Goal: Transaction & Acquisition: Purchase product/service

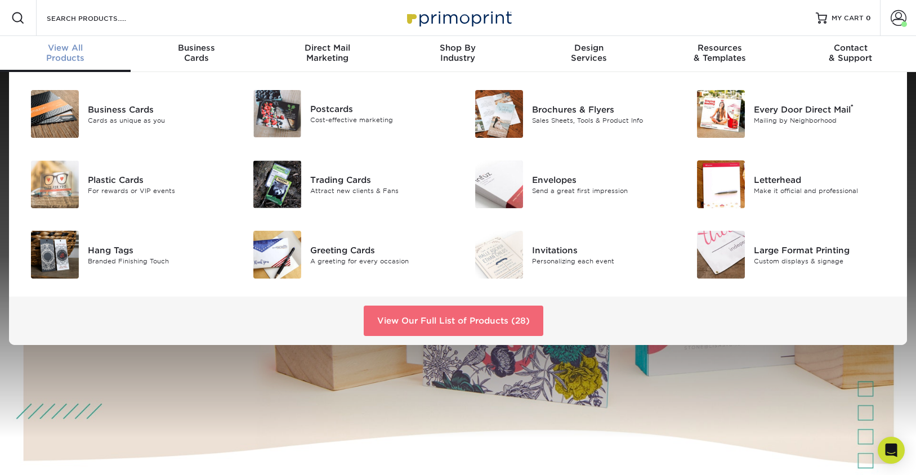
click at [413, 322] on link "View Our Full List of Products (28)" at bounding box center [454, 321] width 180 height 30
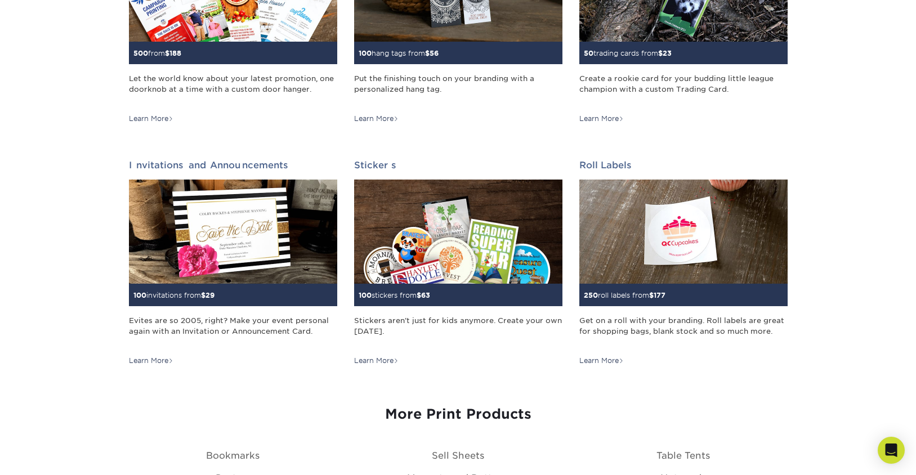
scroll to position [1008, 0]
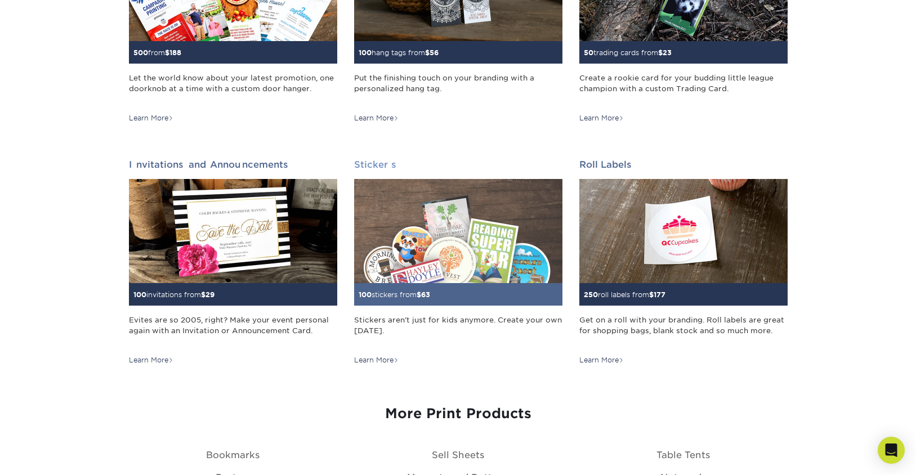
click at [399, 264] on img at bounding box center [458, 231] width 208 height 104
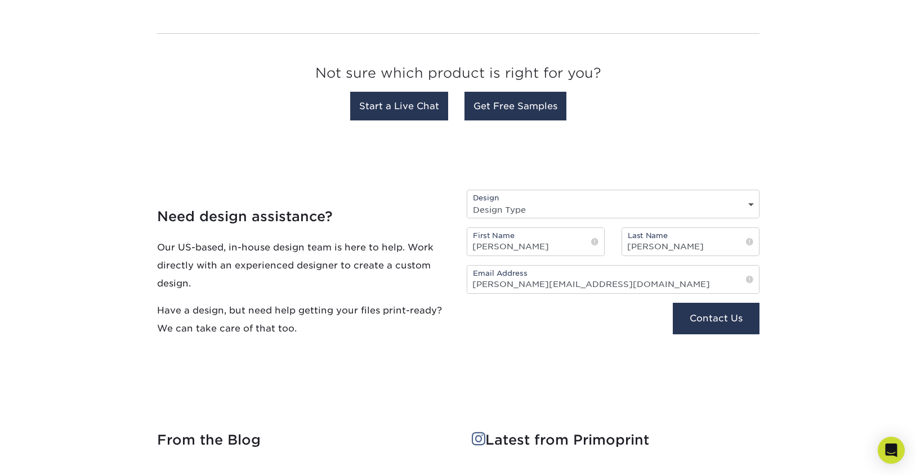
scroll to position [676, 0]
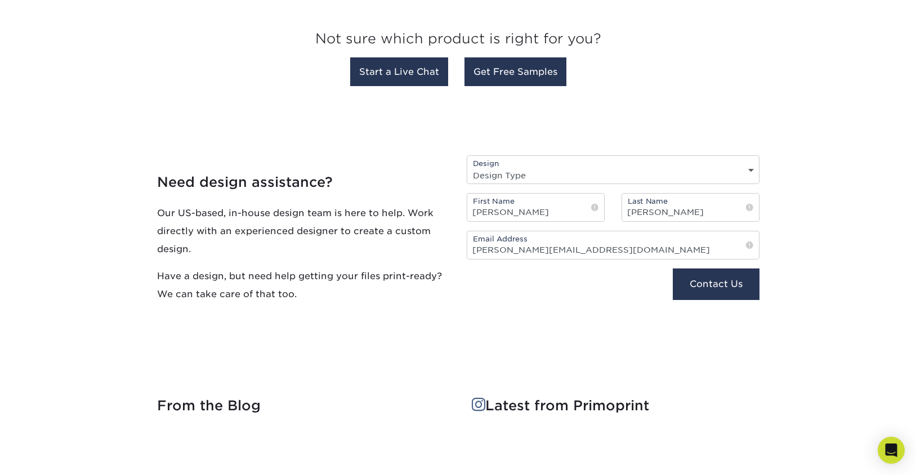
click at [489, 184] on select "Design Type Design Edits New Design" at bounding box center [613, 175] width 292 height 16
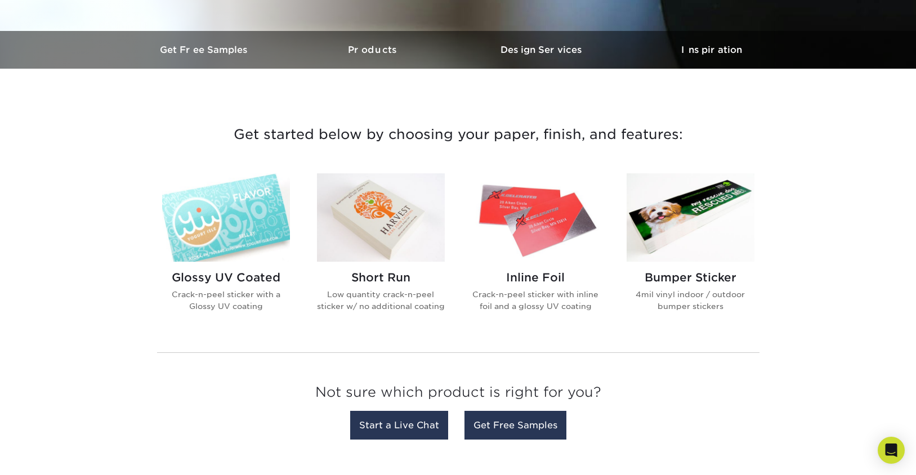
scroll to position [322, 0]
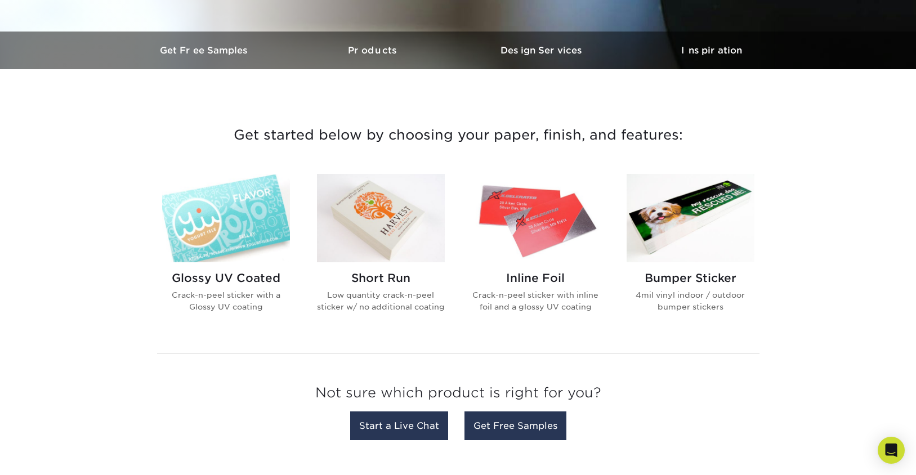
click at [353, 229] on img at bounding box center [381, 218] width 128 height 88
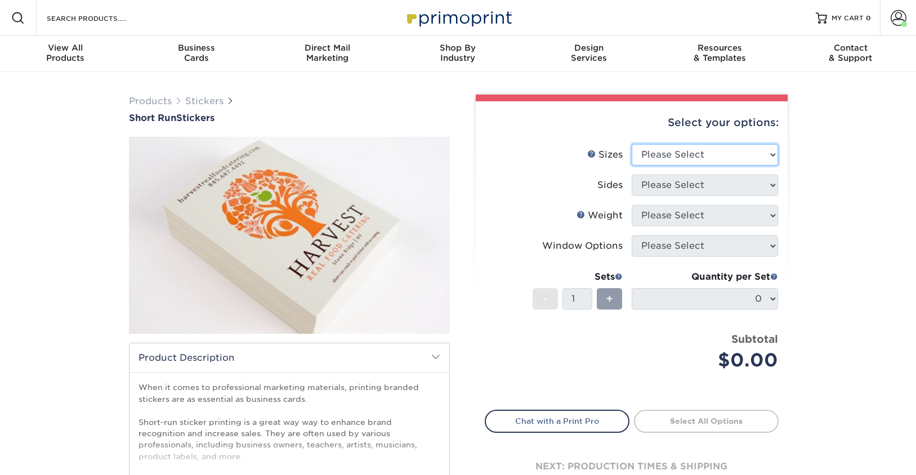
click at [636, 155] on select "Please Select 1.5" x 3.5" 1.75" x 3.5" 2" x 2" 2" x 3" 2" x 3.5" 2" x 4" 2" x 8…" at bounding box center [705, 154] width 146 height 21
click at [652, 156] on select "Please Select 1.5" x 3.5" 1.75" x 3.5" 2" x 2" 2" x 3" 2" x 3.5" 2" x 4" 2" x 8…" at bounding box center [705, 154] width 146 height 21
